Goal: Navigation & Orientation: Understand site structure

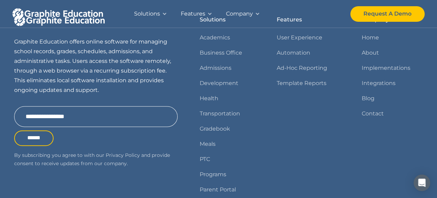
scroll to position [446, 0]
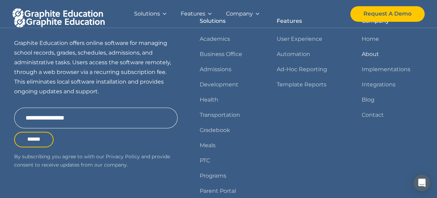
click at [374, 53] on link "About" at bounding box center [370, 54] width 17 height 10
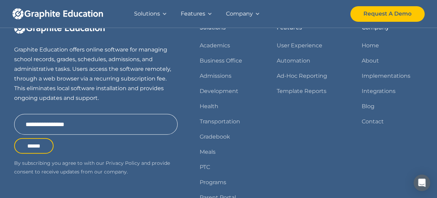
scroll to position [733, 0]
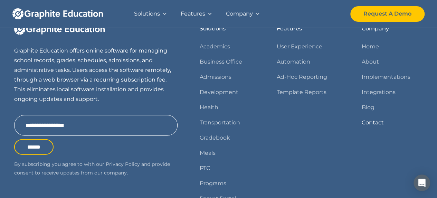
click at [376, 119] on link "Contact" at bounding box center [373, 123] width 22 height 10
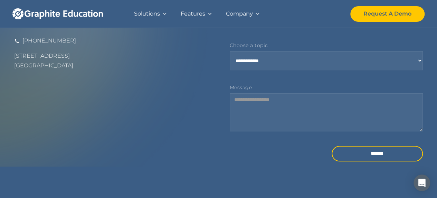
scroll to position [148, 0]
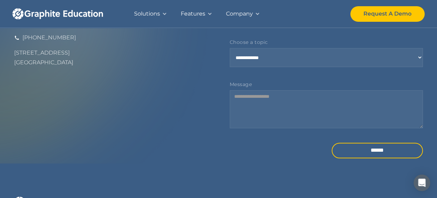
click at [248, 12] on div "Company" at bounding box center [239, 14] width 27 height 10
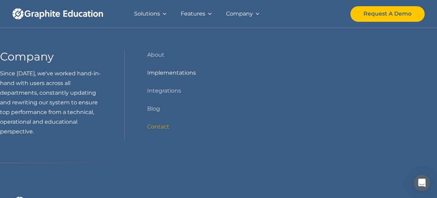
click at [169, 72] on link "Implementations" at bounding box center [171, 73] width 49 height 10
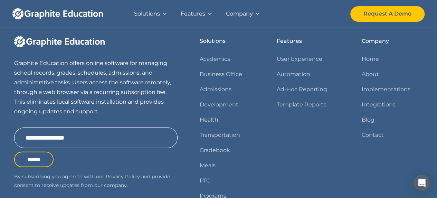
scroll to position [898, 0]
click at [374, 100] on link "Integrations" at bounding box center [379, 105] width 34 height 10
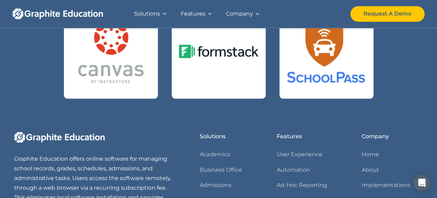
scroll to position [498, 0]
